Goal: Task Accomplishment & Management: Use online tool/utility

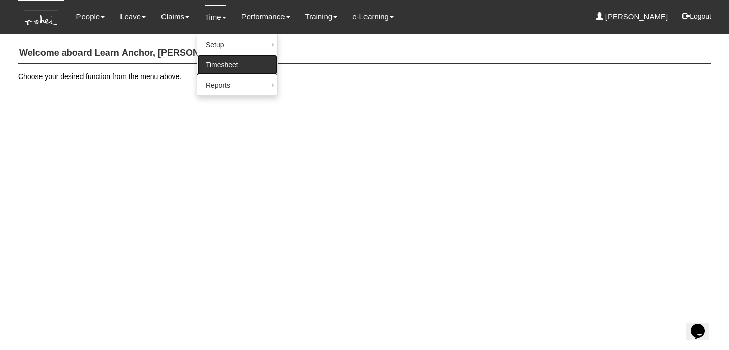
click at [221, 62] on link "Timesheet" at bounding box center [237, 65] width 80 height 20
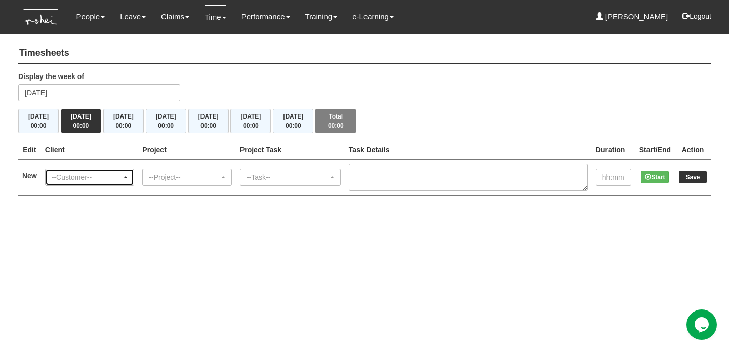
click at [122, 179] on div "--Customer--" at bounding box center [87, 177] width 70 height 10
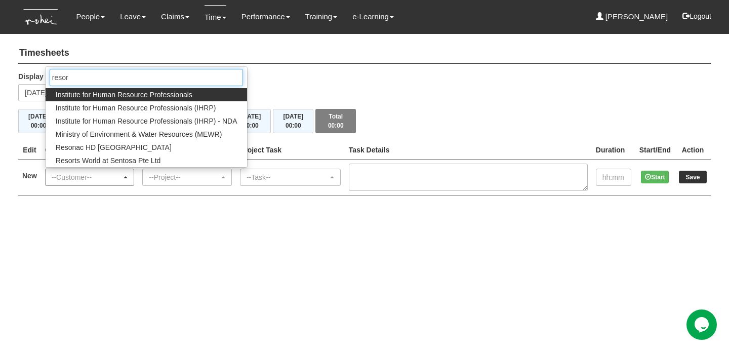
type input "resort"
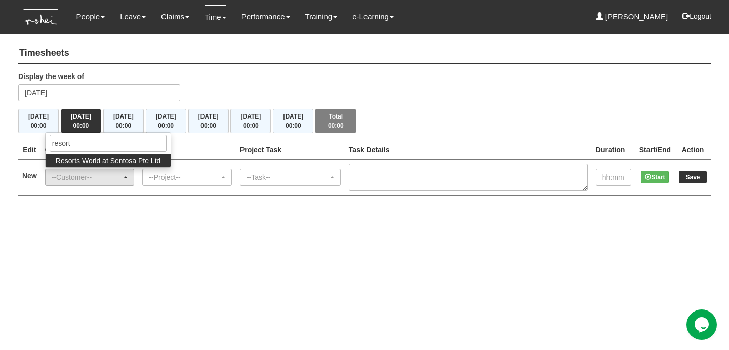
click at [126, 157] on span "Resorts World at Sentosa Pte Ltd" at bounding box center [108, 160] width 105 height 10
select select "788"
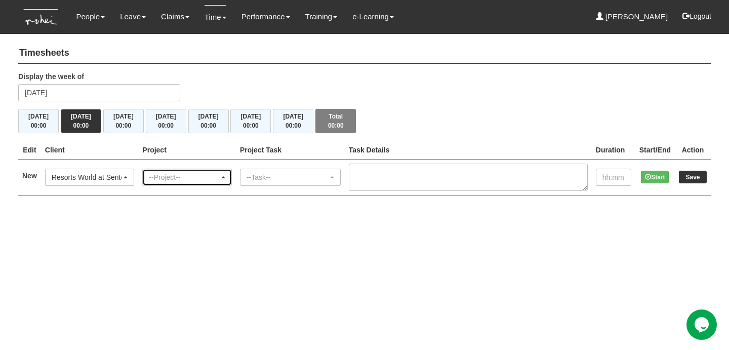
click at [163, 170] on div "--Project--" at bounding box center [187, 177] width 89 height 16
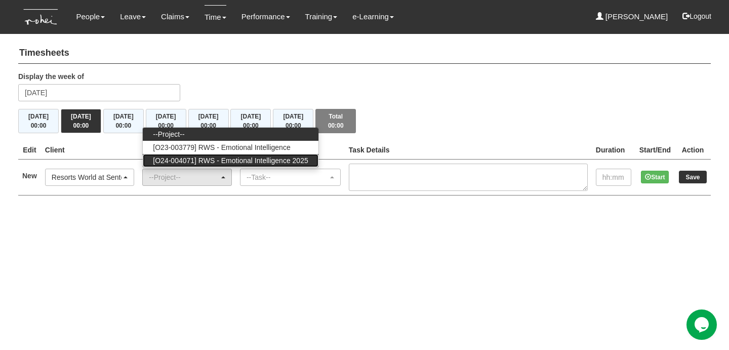
click at [213, 161] on span "[O24-004071] RWS - Emotional Intelligence 2025" at bounding box center [230, 160] width 155 height 10
select select "2707"
